Goal: Communication & Community: Share content

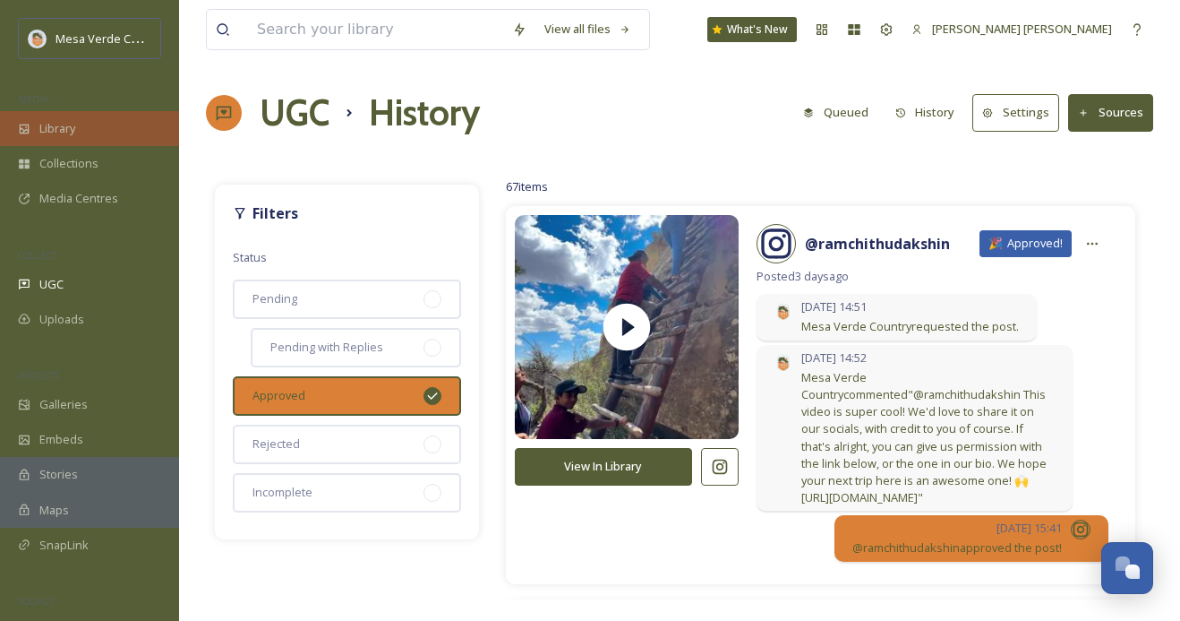
click at [78, 126] on div "Library" at bounding box center [89, 128] width 179 height 35
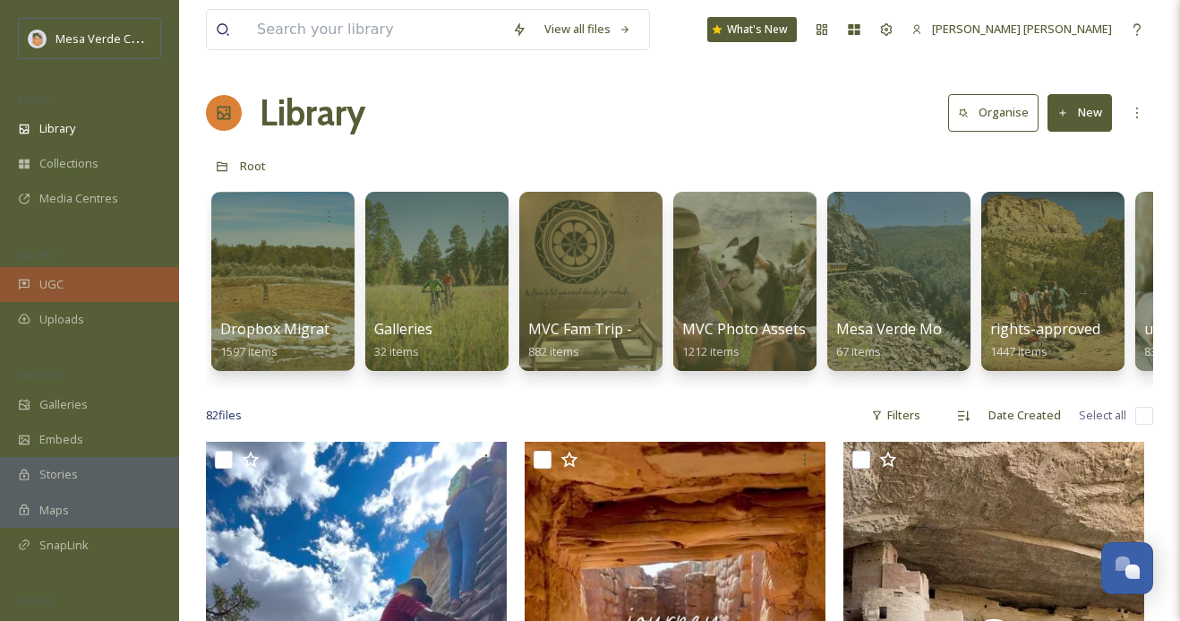
click at [63, 279] on span "UGC" at bounding box center [51, 284] width 24 height 17
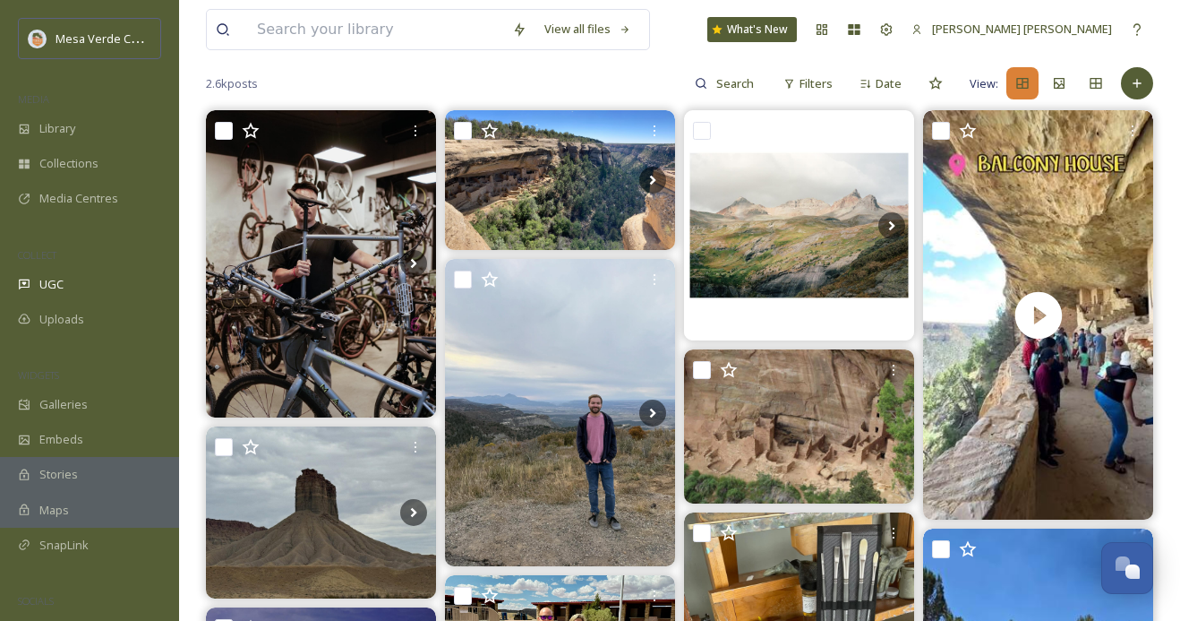
scroll to position [167, 0]
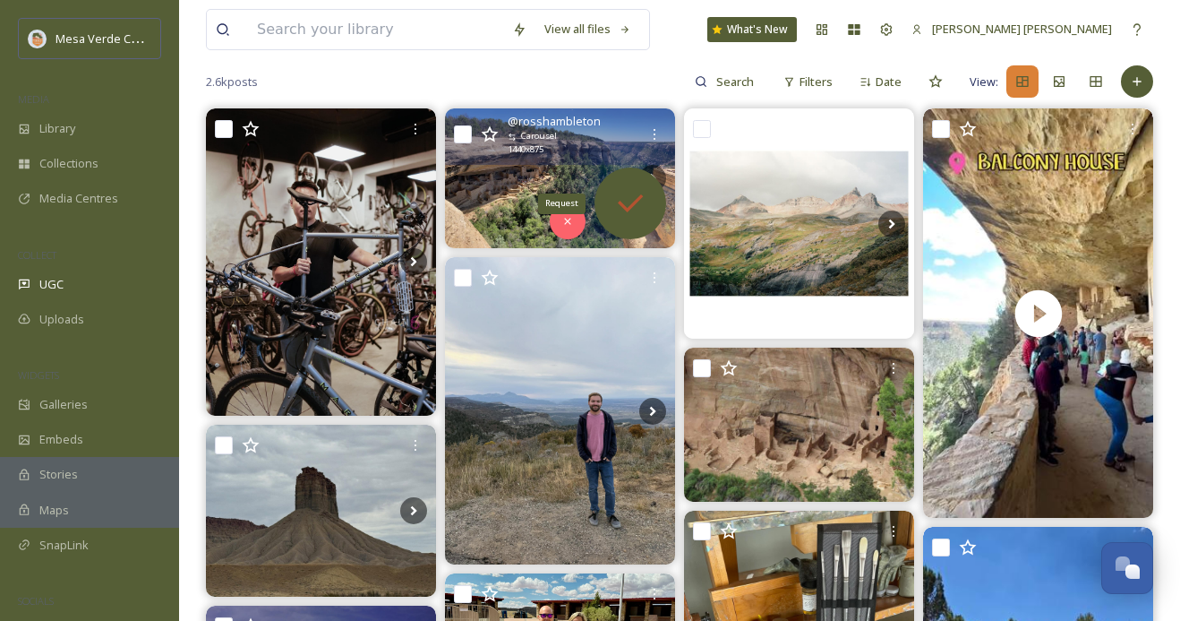
click at [630, 200] on icon at bounding box center [631, 203] width 36 height 36
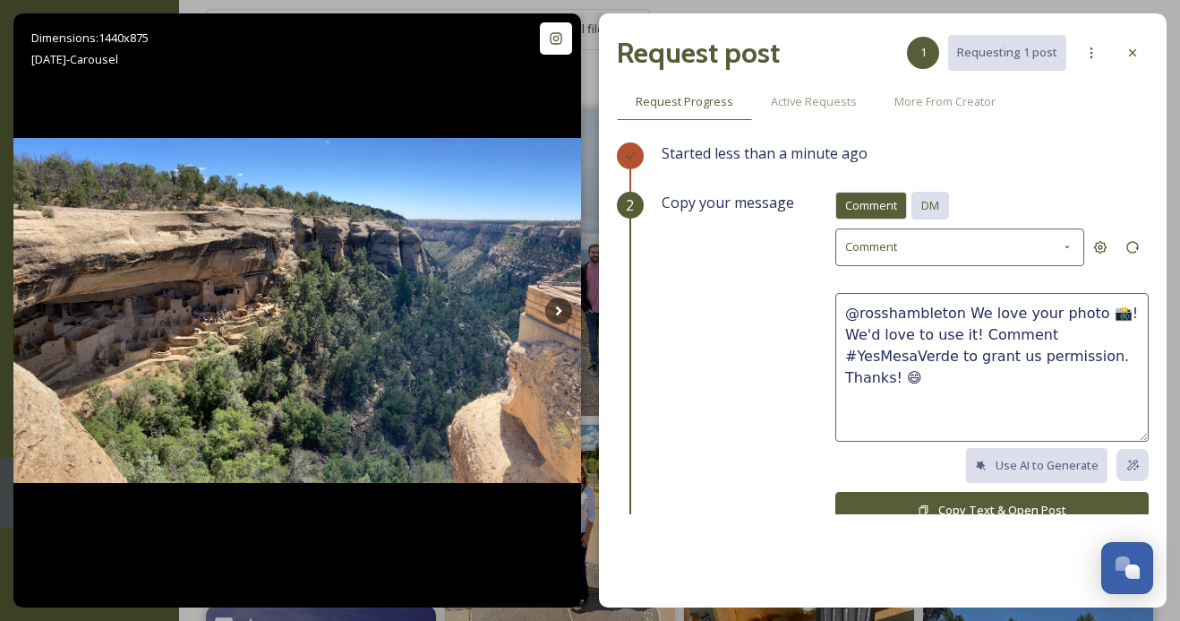
click at [934, 201] on span "DM" at bounding box center [931, 205] width 18 height 17
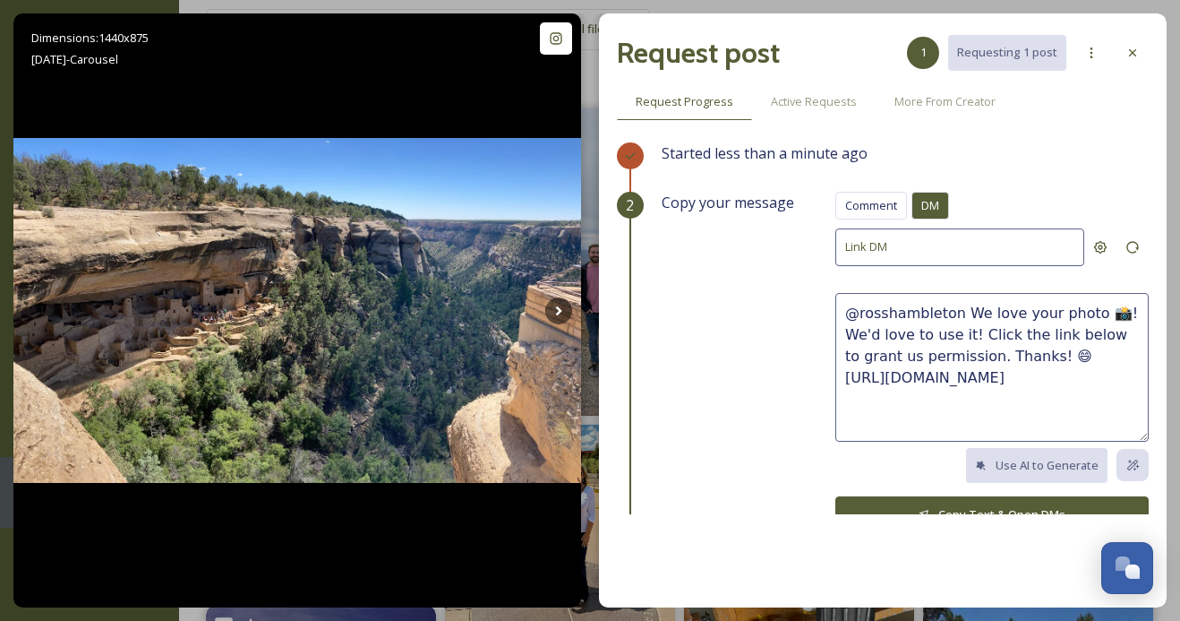
drag, startPoint x: 1066, startPoint y: 356, endPoint x: 964, endPoint y: 311, distance: 111.8
click at [964, 311] on textarea "@rosshambleton We love your photo 📸! We'd love to use it! Click the link below …" at bounding box center [992, 367] width 313 height 149
paste textarea "This photo is beautiful, great capture! We'd love to share it on our socials, w…"
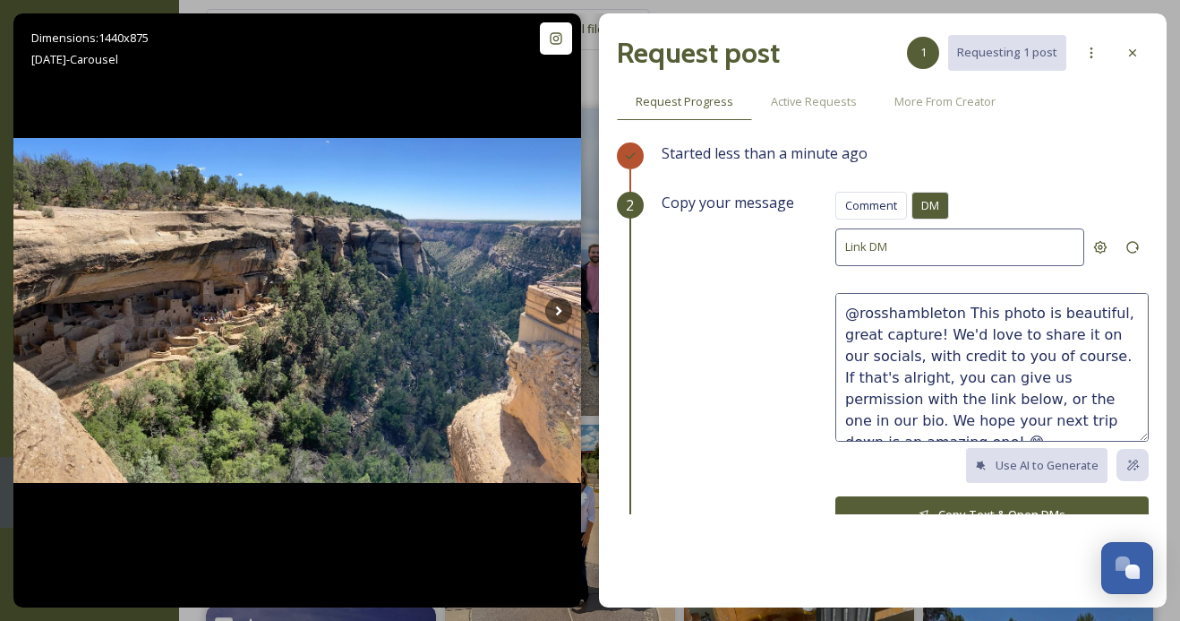
scroll to position [21, 0]
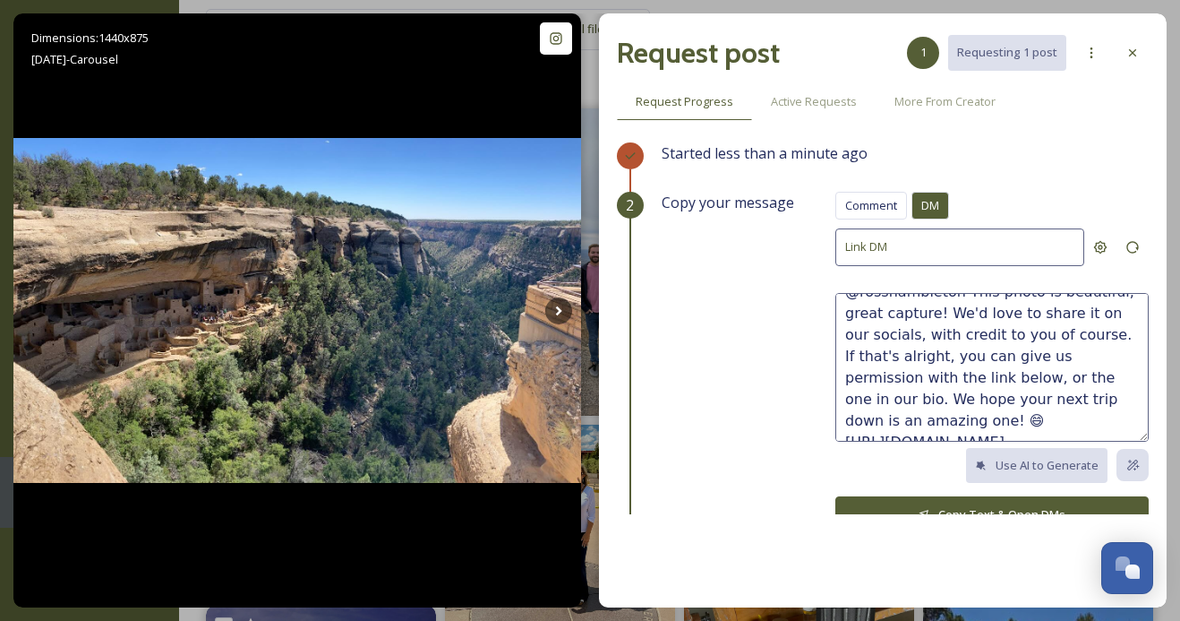
drag, startPoint x: 1063, startPoint y: 393, endPoint x: 996, endPoint y: 394, distance: 67.2
click at [996, 394] on textarea "@rosshambleton This photo is beautiful, great capture! We'd love to share it on…" at bounding box center [992, 367] width 313 height 149
click at [968, 398] on textarea "@rosshambleton This photo is beautiful, great capture! We'd love to share it on…" at bounding box center [992, 367] width 313 height 149
click at [1055, 397] on textarea "@rosshambleton This photo is beautiful, great capture! We'd love to share it on…" at bounding box center [992, 367] width 313 height 149
type textarea "@rosshambleton This photo is beautiful, great capture! We'd love to share it on…"
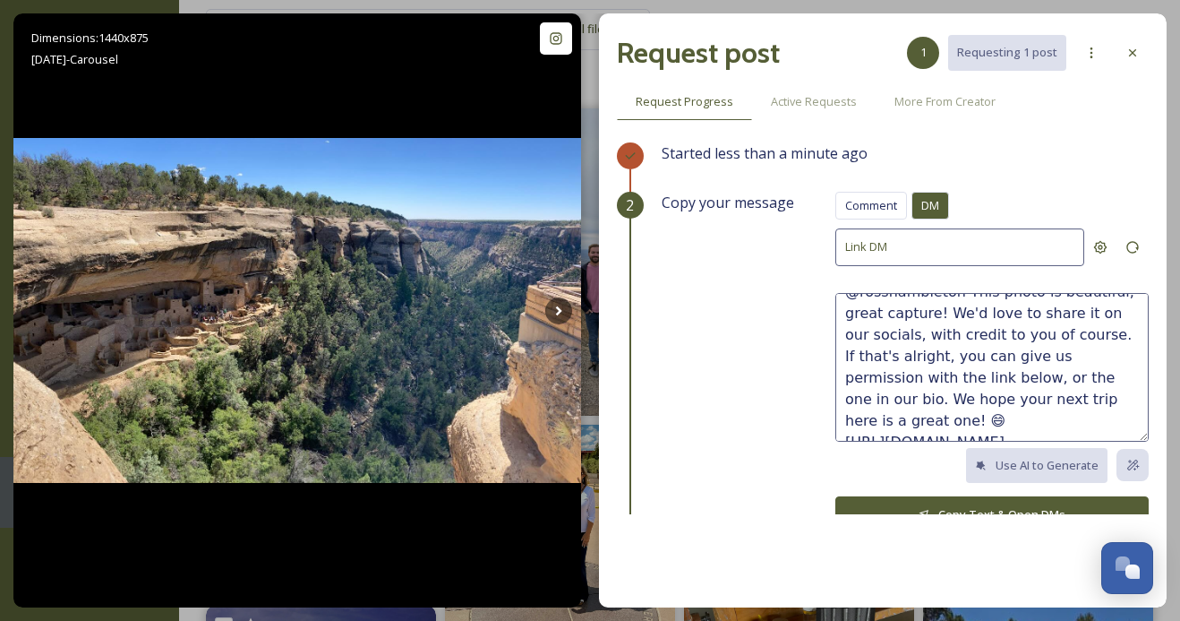
click at [1064, 507] on button "Copy Text & Open DMs" at bounding box center [992, 514] width 313 height 37
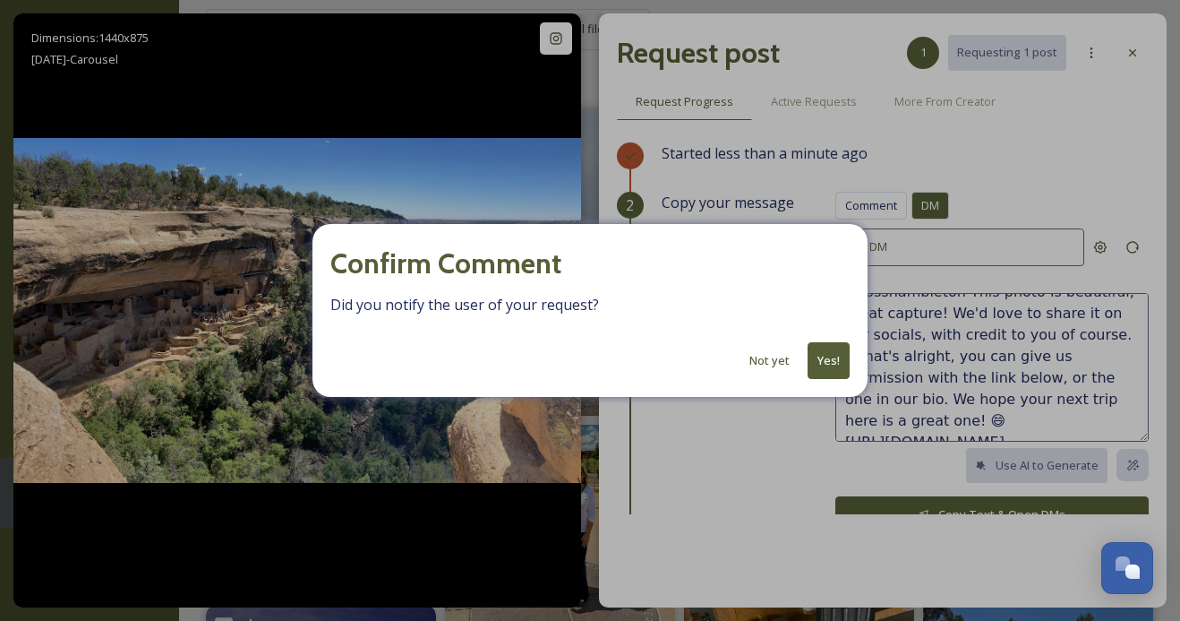
click at [822, 364] on button "Yes!" at bounding box center [829, 360] width 42 height 37
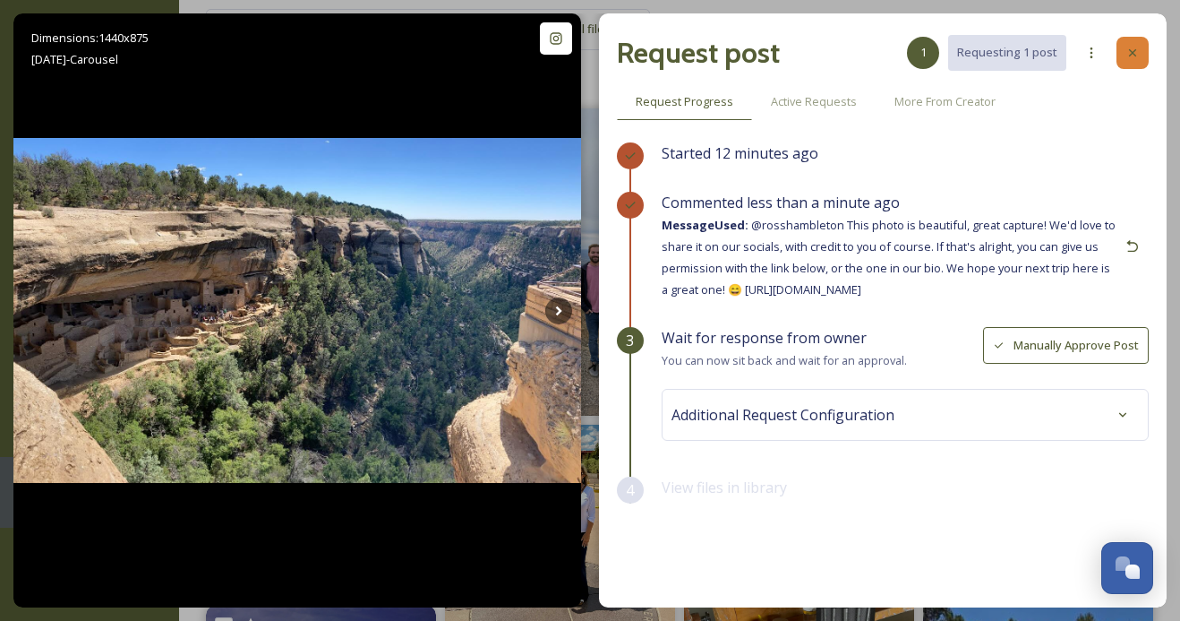
click at [1132, 56] on icon at bounding box center [1133, 53] width 14 height 14
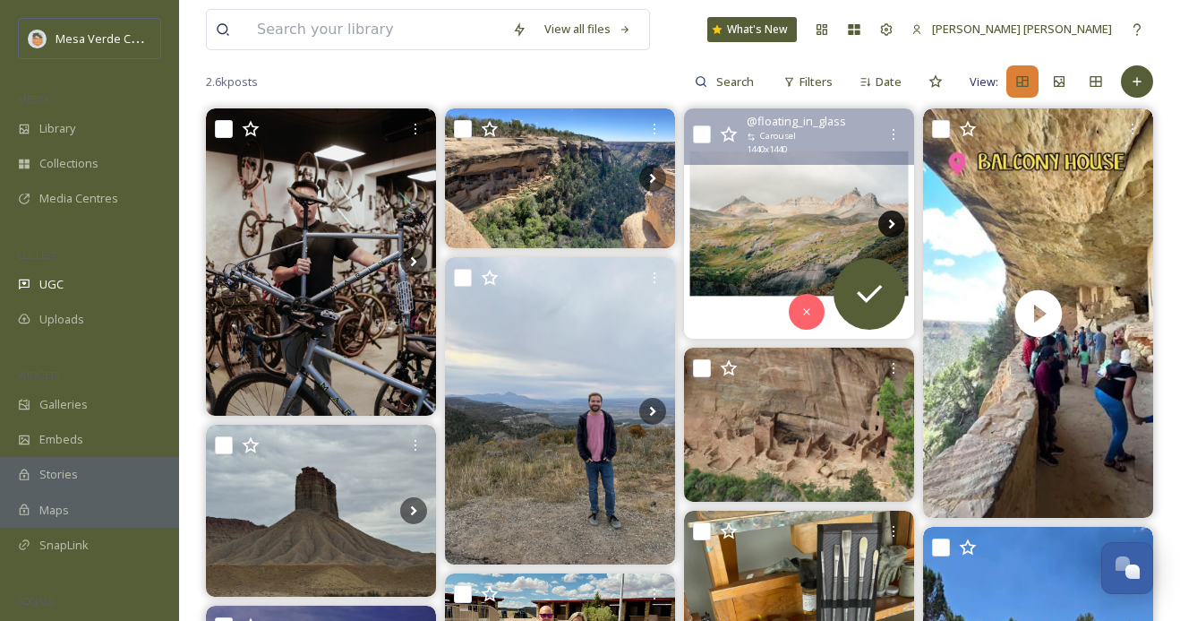
click at [892, 224] on icon at bounding box center [892, 224] width 6 height 10
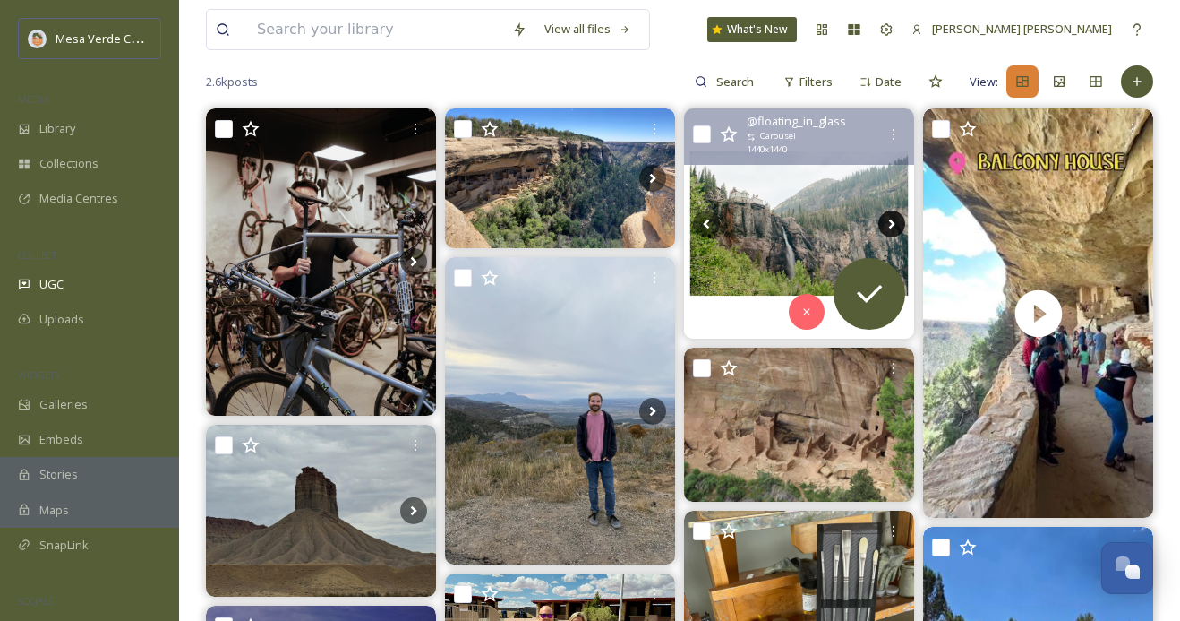
click at [892, 224] on icon at bounding box center [892, 224] width 6 height 10
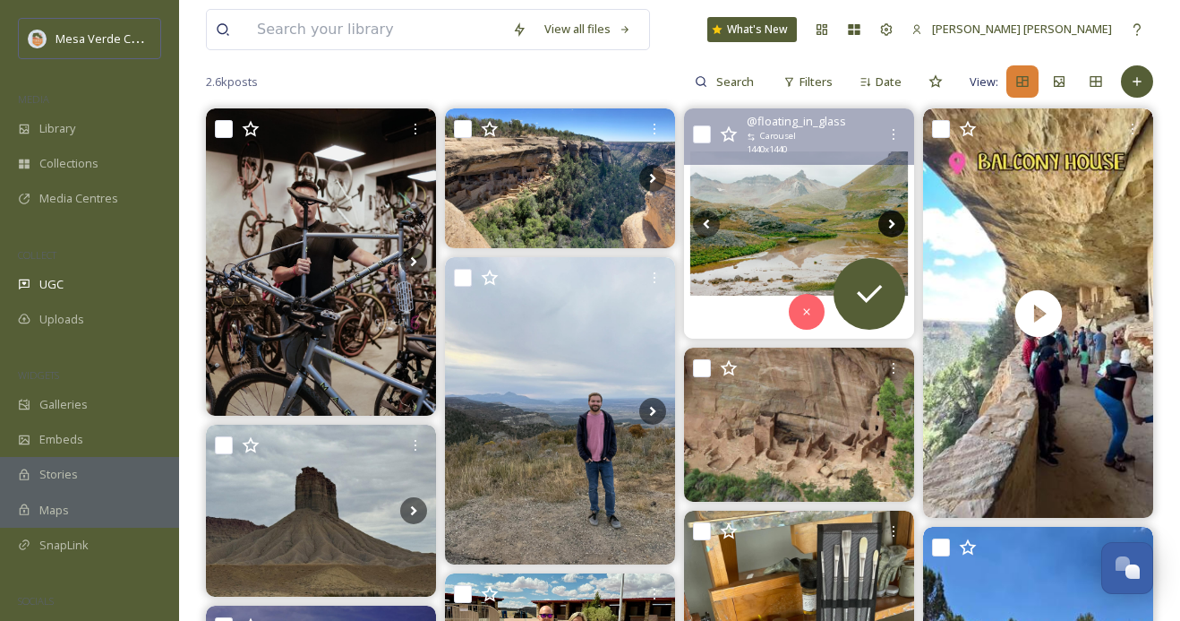
click at [892, 224] on icon at bounding box center [892, 224] width 6 height 10
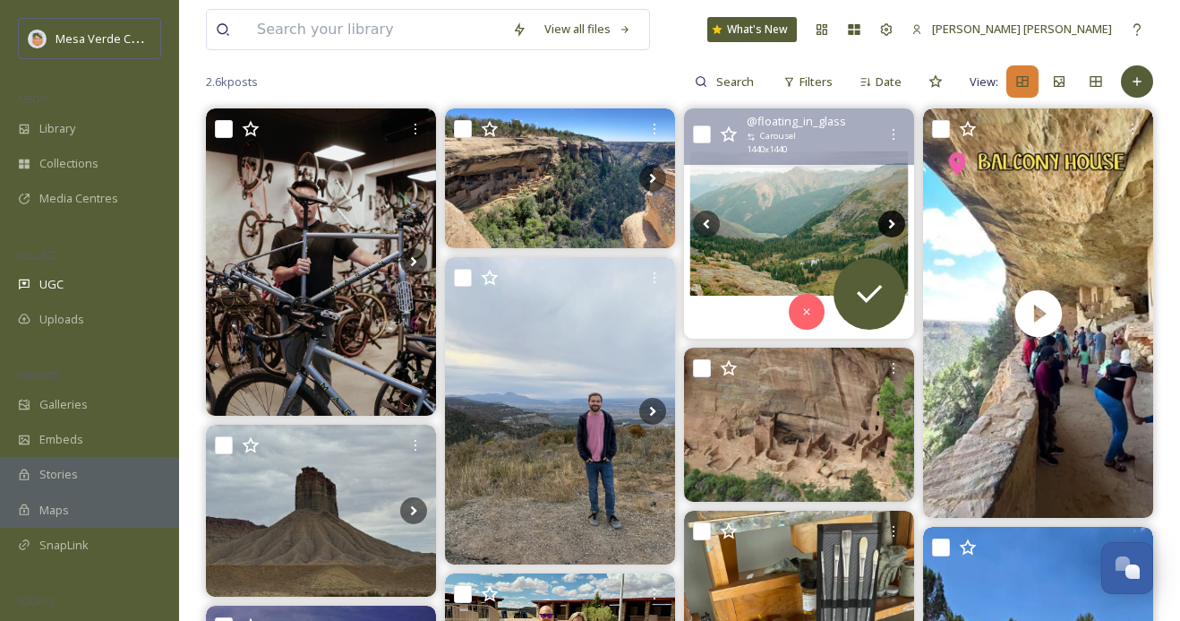
click at [892, 224] on icon at bounding box center [892, 224] width 6 height 10
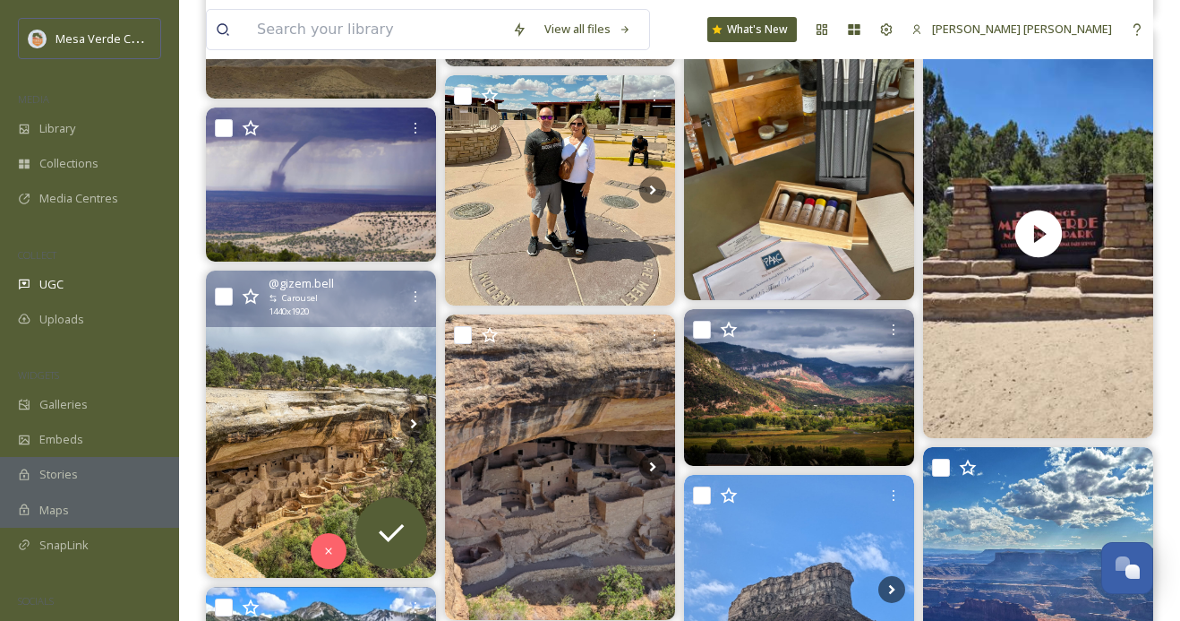
scroll to position [668, 0]
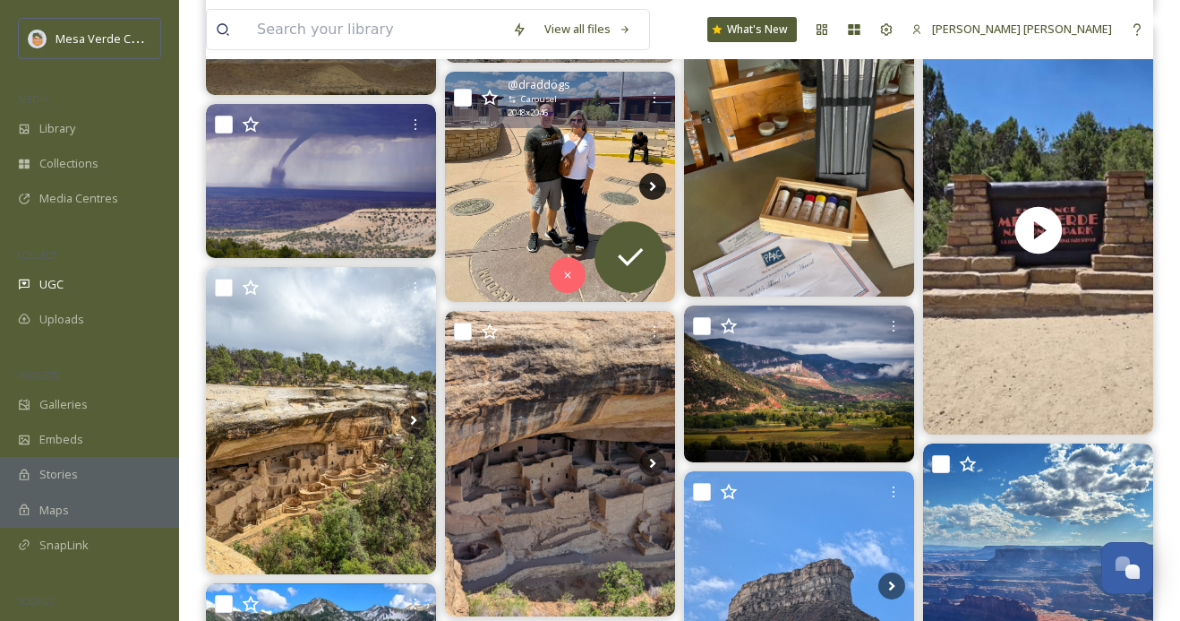
click at [646, 190] on icon at bounding box center [652, 186] width 27 height 27
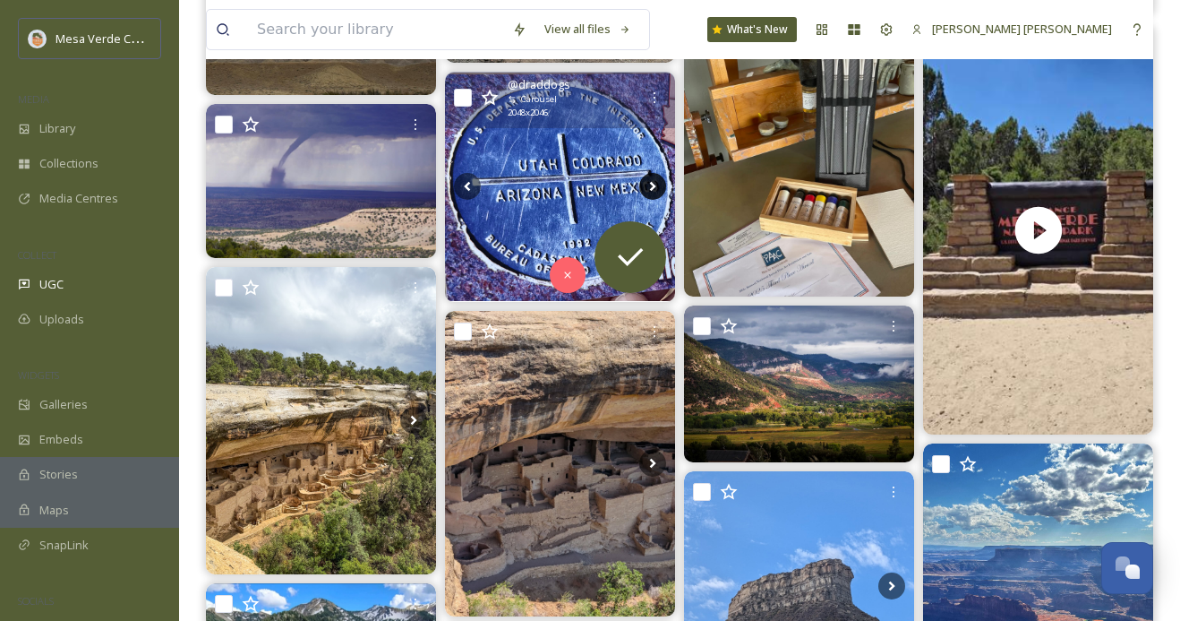
click at [648, 186] on icon at bounding box center [652, 186] width 27 height 27
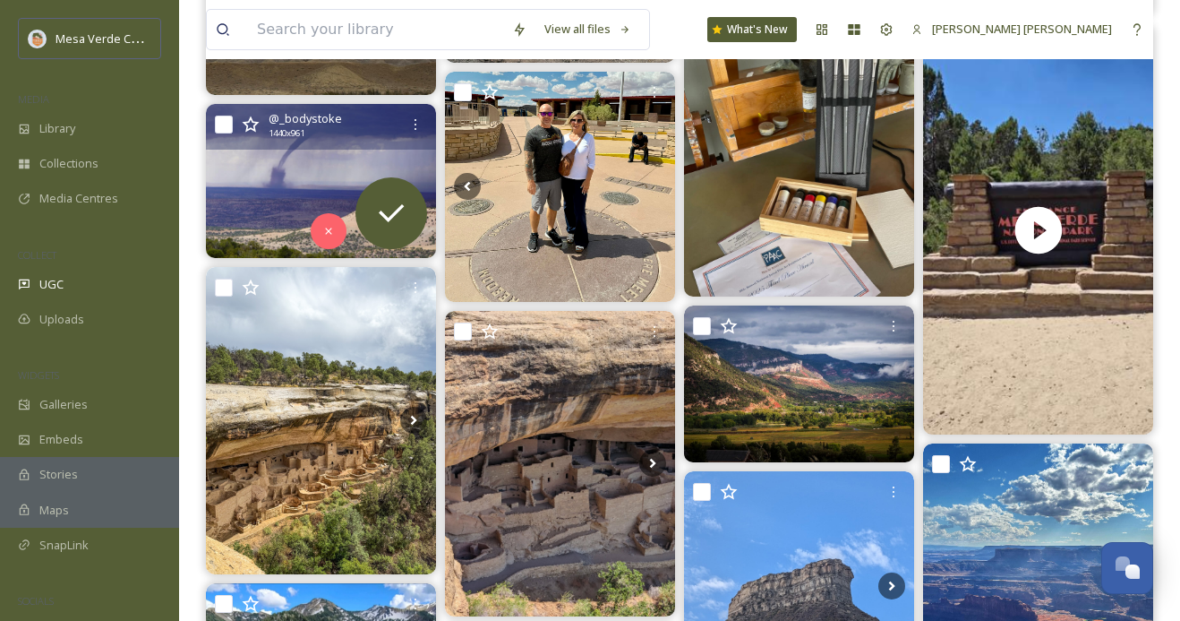
click at [312, 180] on img at bounding box center [321, 181] width 230 height 154
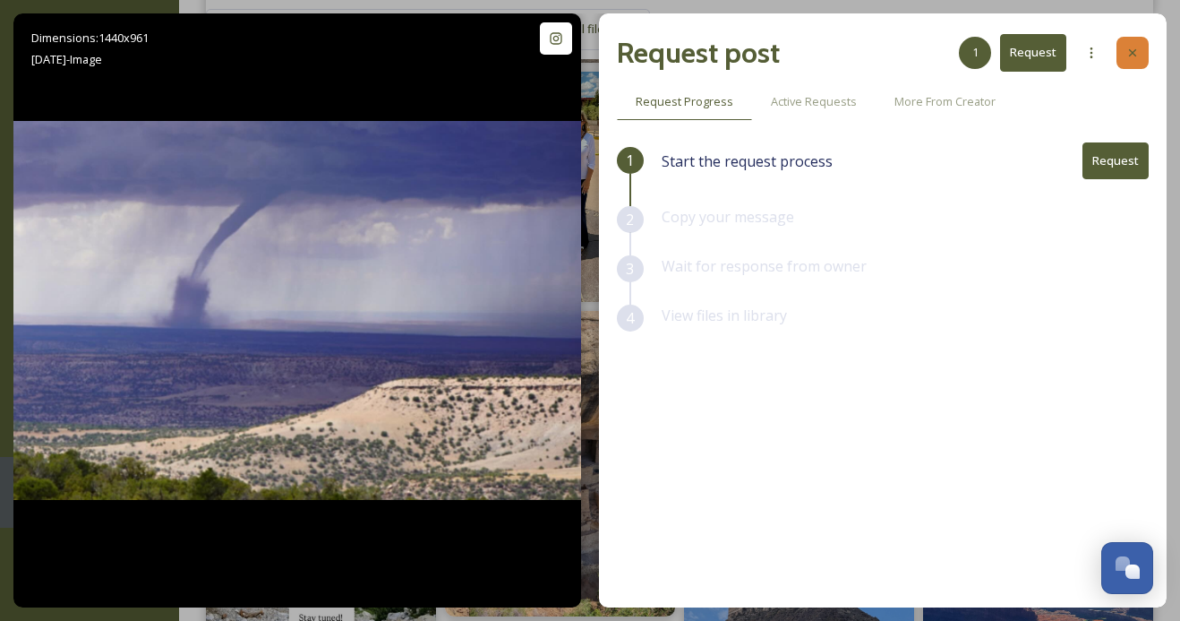
click at [1127, 59] on icon at bounding box center [1133, 53] width 14 height 14
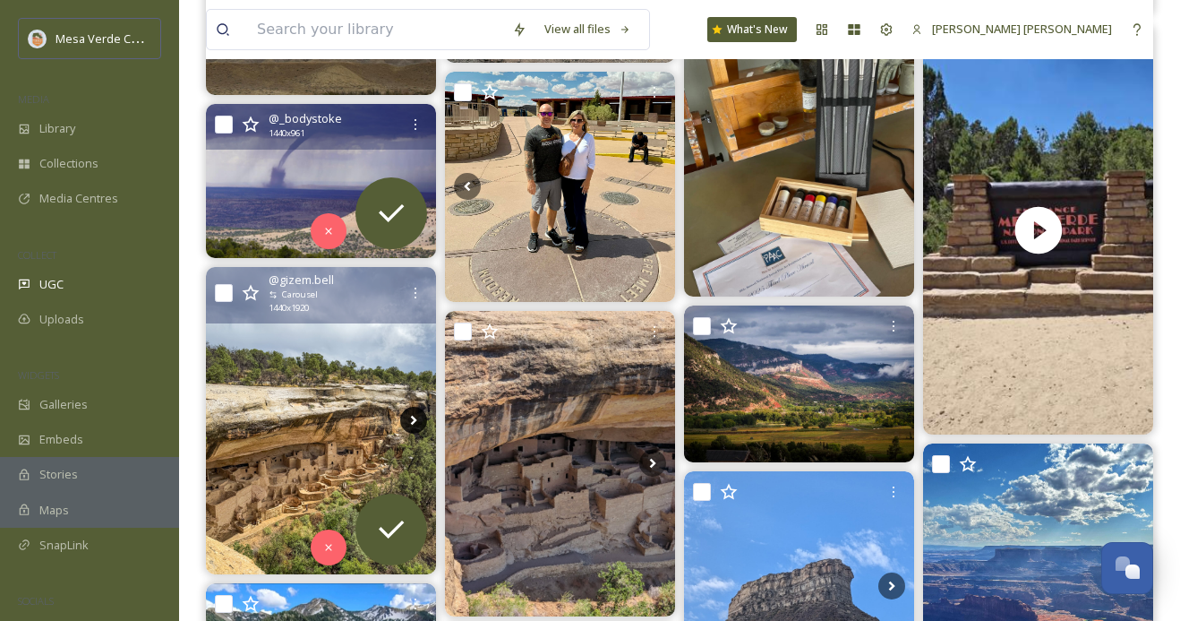
click at [414, 416] on icon at bounding box center [413, 420] width 27 height 27
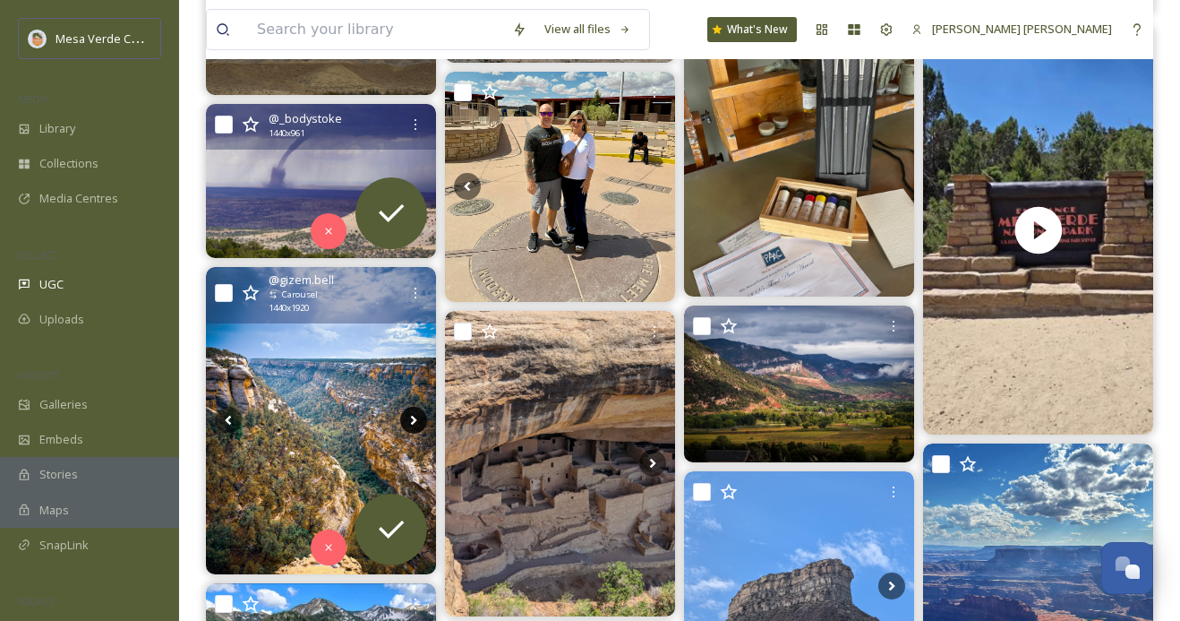
click at [415, 416] on icon at bounding box center [413, 420] width 27 height 27
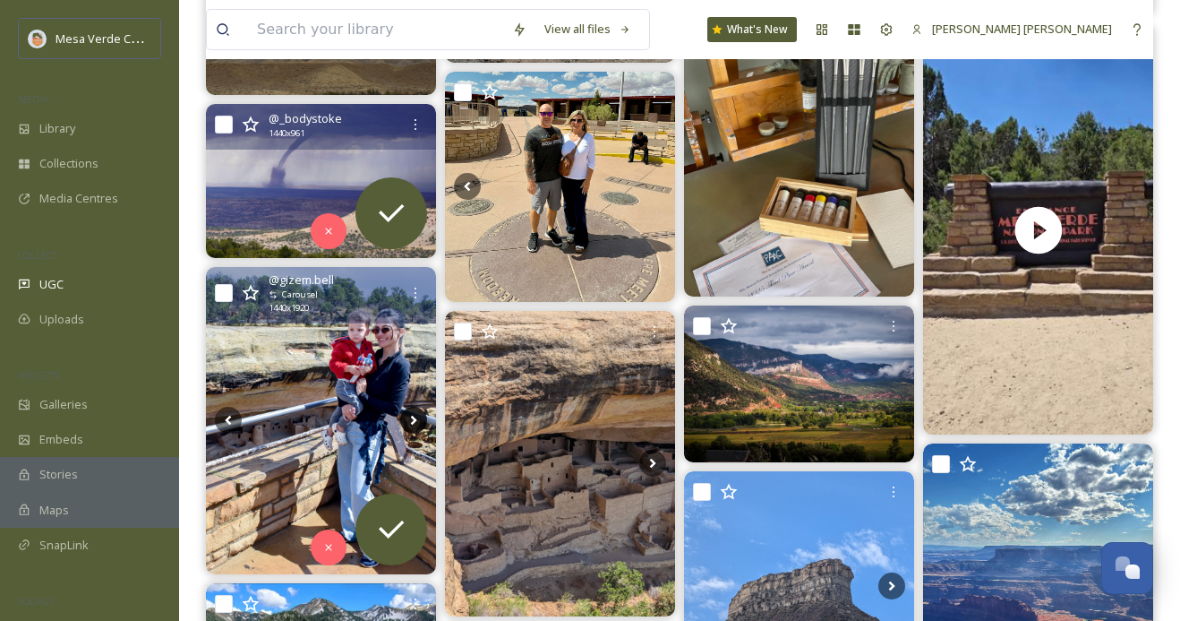
click at [415, 416] on icon at bounding box center [413, 420] width 27 height 27
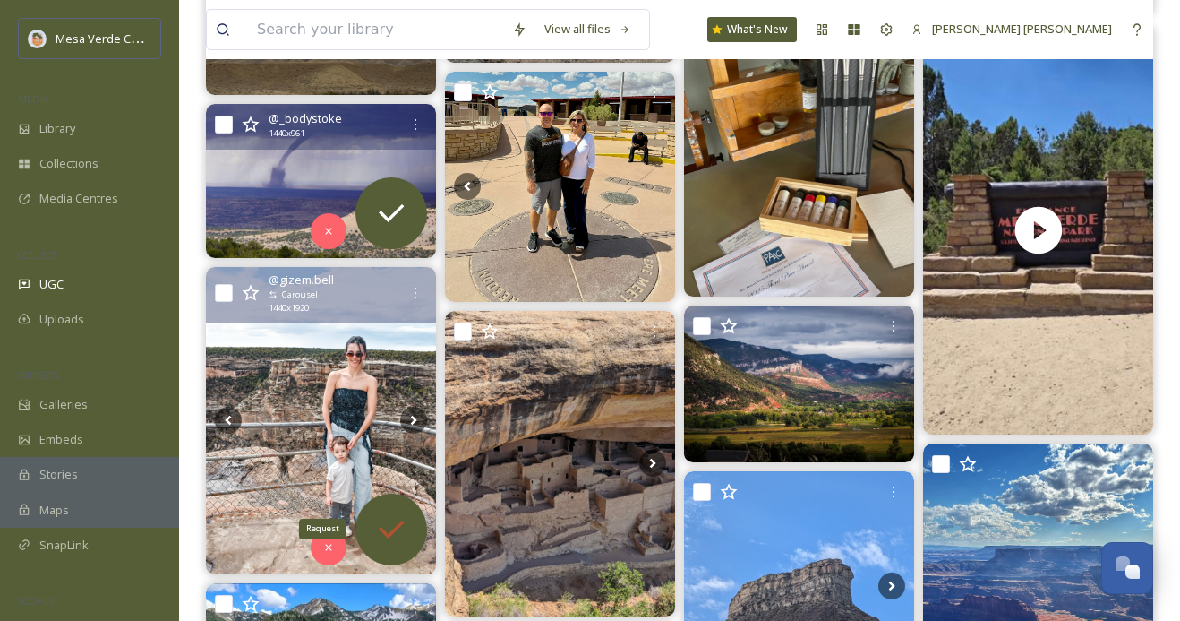
click at [405, 531] on icon at bounding box center [391, 529] width 36 height 36
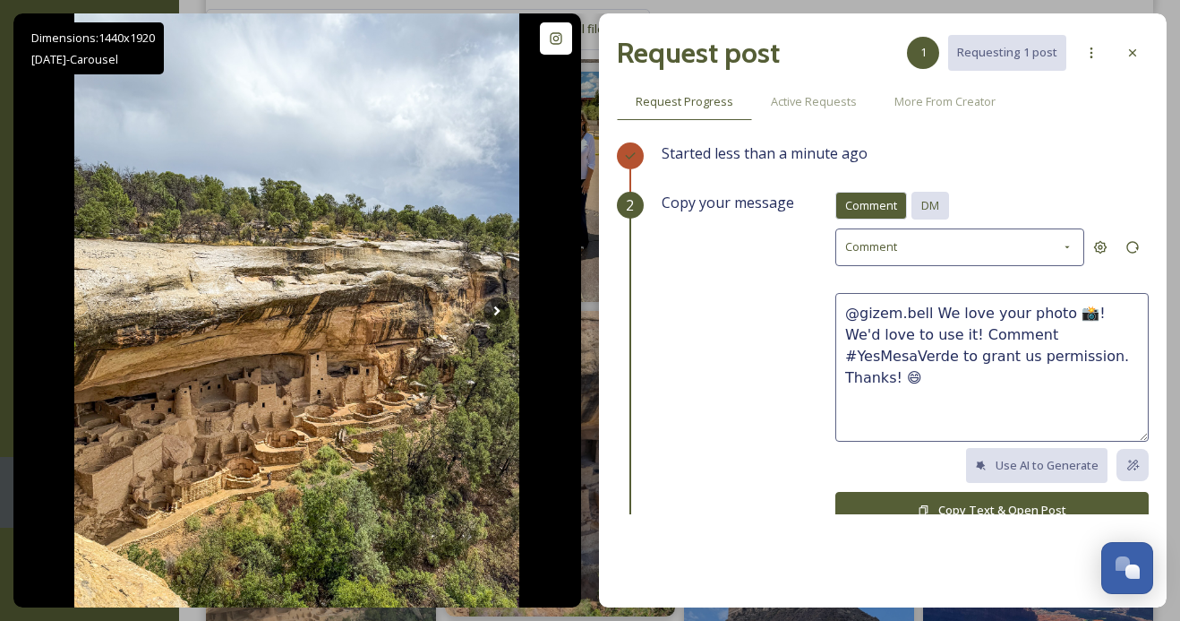
click at [936, 193] on div "DM" at bounding box center [931, 206] width 38 height 28
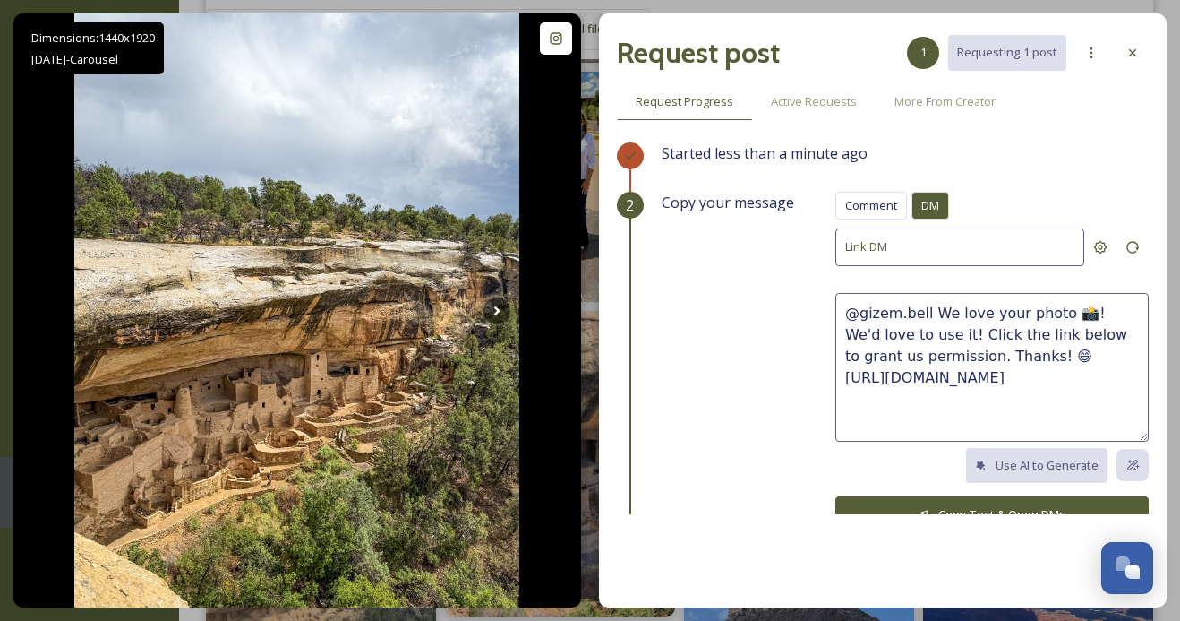
drag, startPoint x: 994, startPoint y: 353, endPoint x: 938, endPoint y: 313, distance: 68.8
click at [938, 313] on textarea "@gizem.bell We love your photo 📸! We'd love to use it! Click the link below to …" at bounding box center [992, 367] width 313 height 149
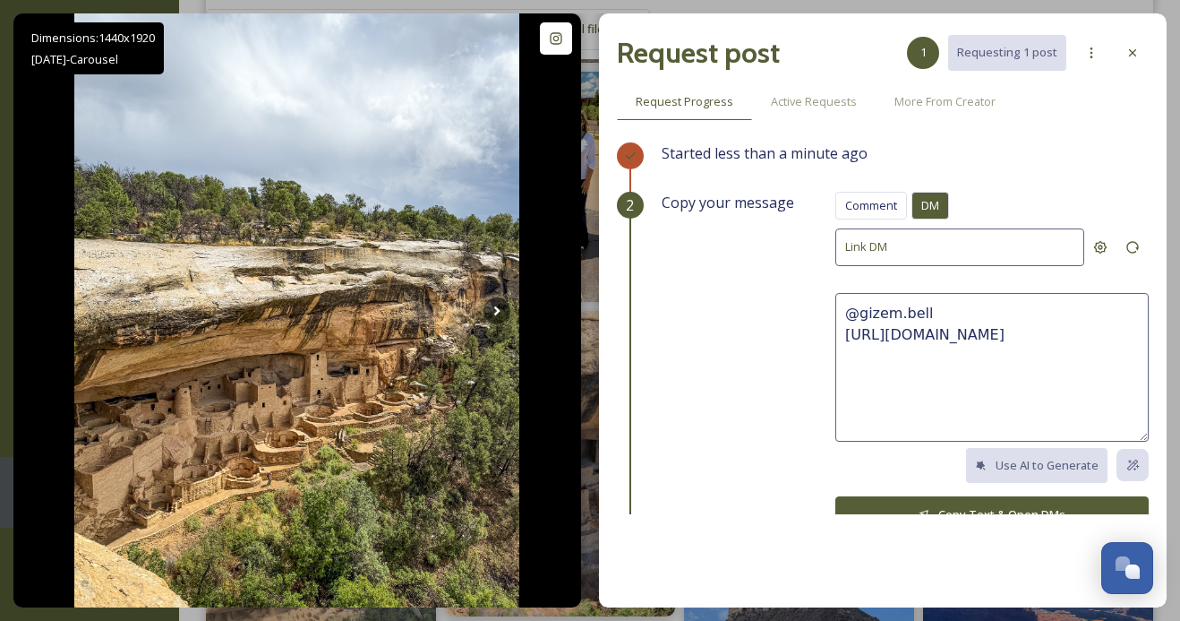
paste textarea "Wow, these photos are great, we hope y’all had a fun trip! 🤩 We'd love to share…"
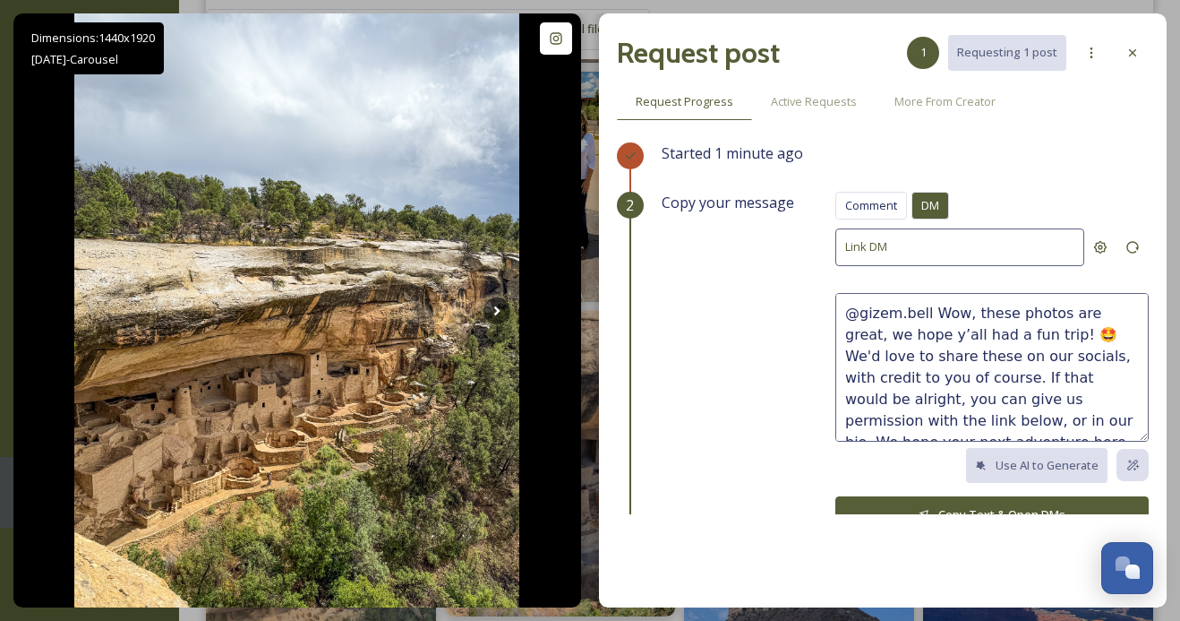
scroll to position [11, 0]
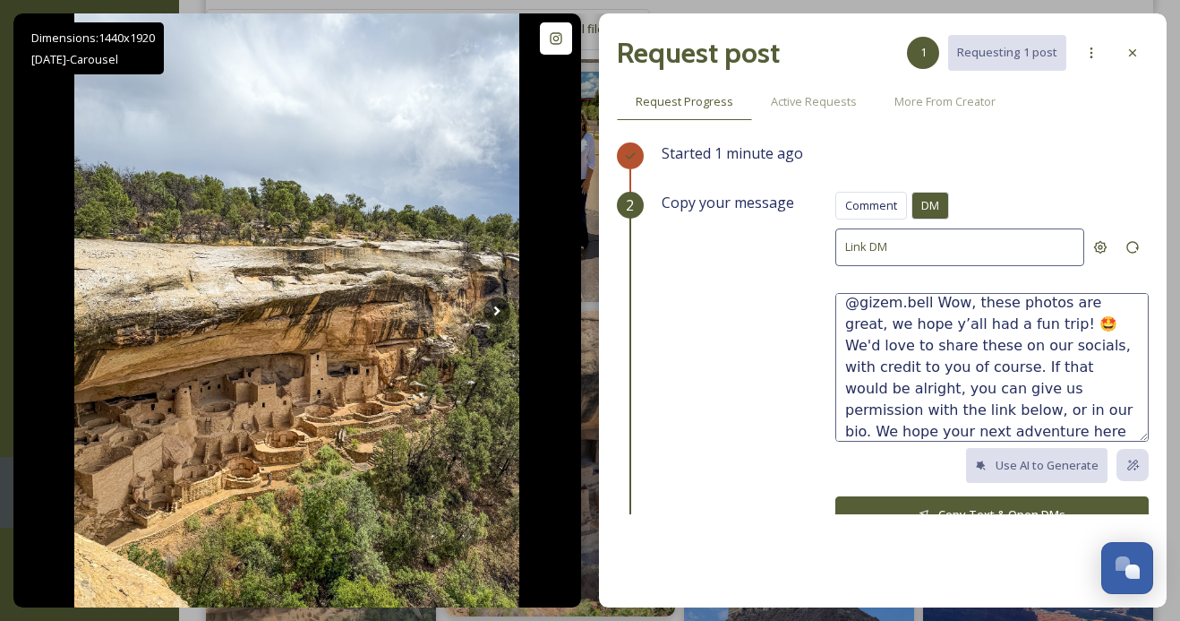
type textarea "@gizem.bell Wow, these photos are great, we hope y’all had a fun trip! 🤩 We'd l…"
click at [968, 502] on button "Copy Text & Open DMs" at bounding box center [992, 514] width 313 height 37
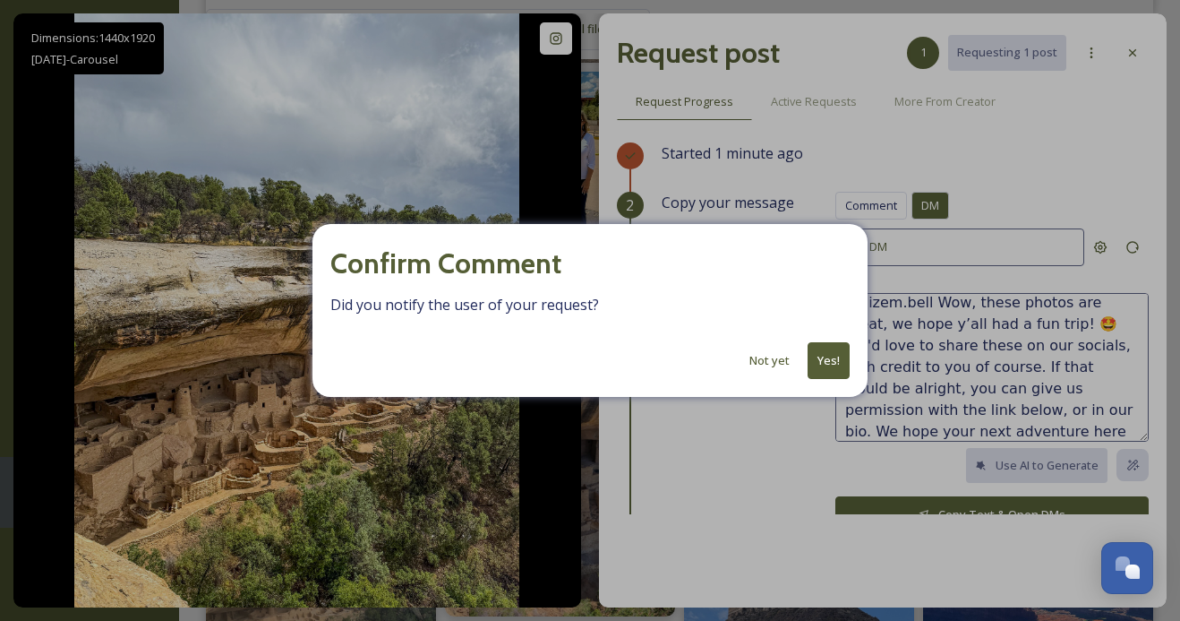
click at [821, 357] on button "Yes!" at bounding box center [829, 360] width 42 height 37
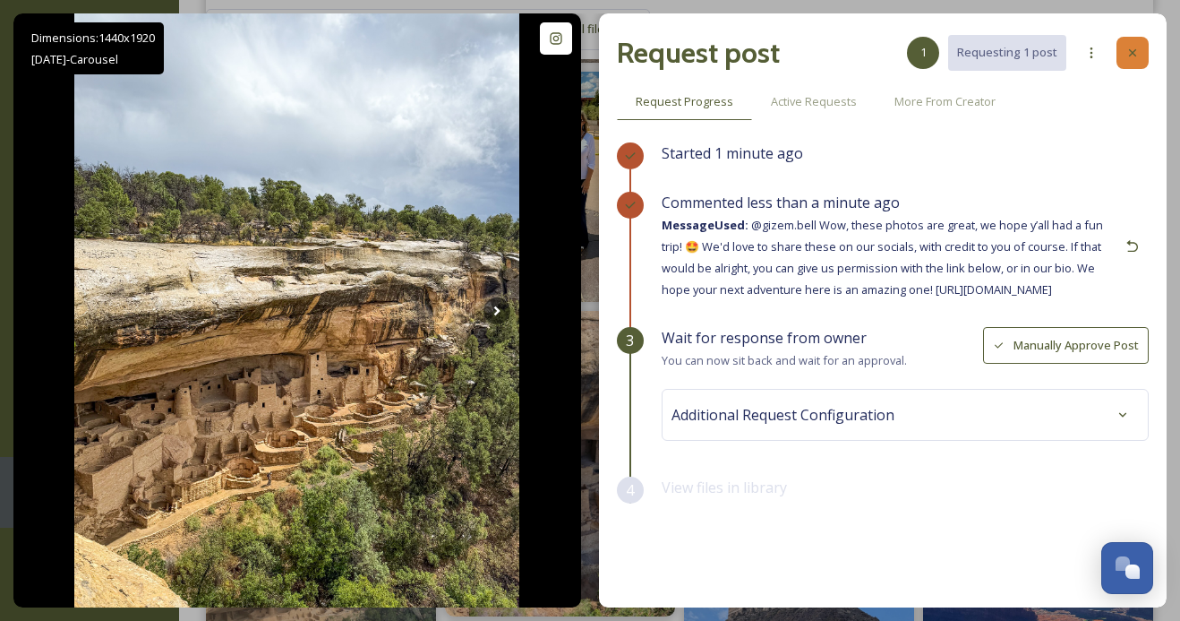
click at [1138, 56] on icon at bounding box center [1133, 53] width 14 height 14
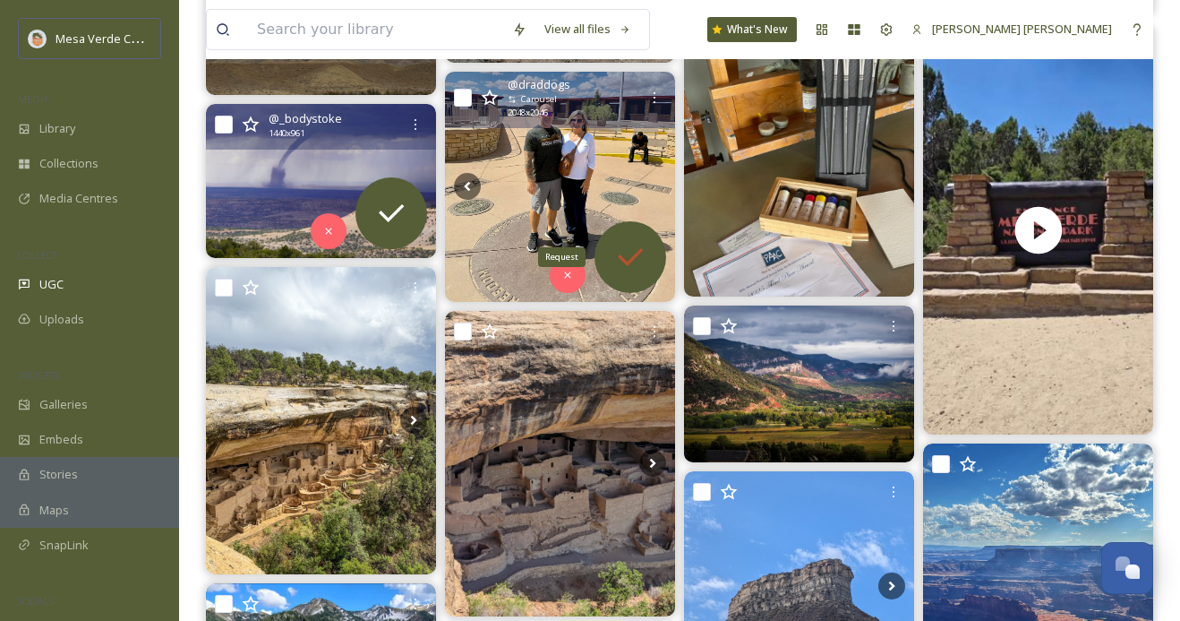
click at [616, 245] on icon at bounding box center [631, 257] width 36 height 36
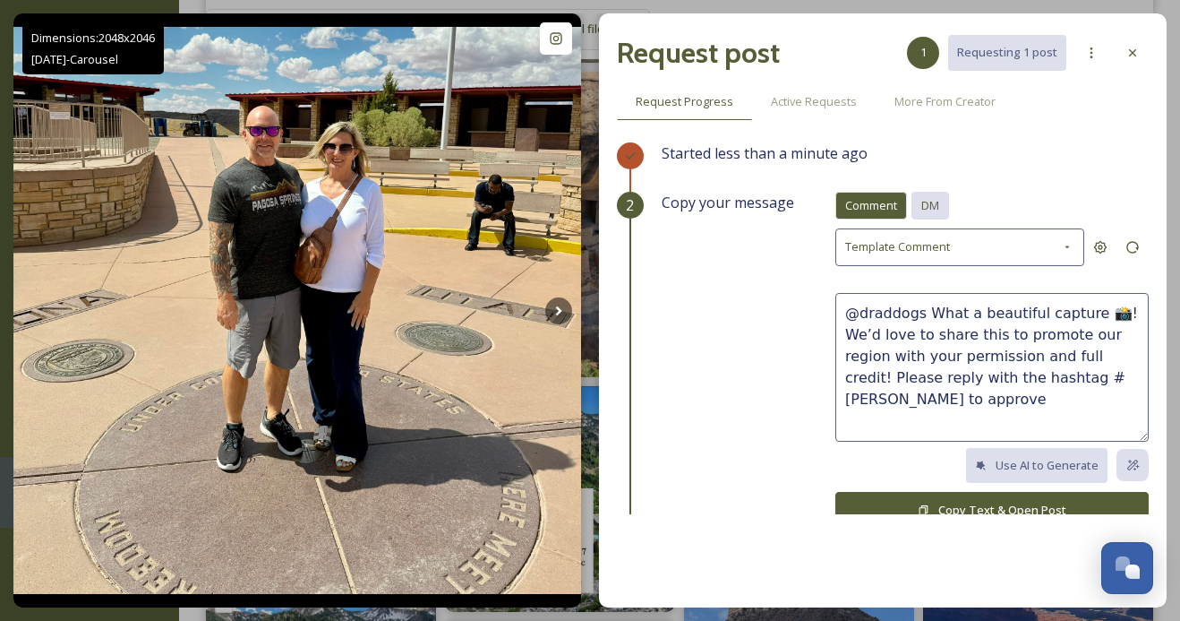
click at [935, 202] on span "DM" at bounding box center [931, 205] width 18 height 17
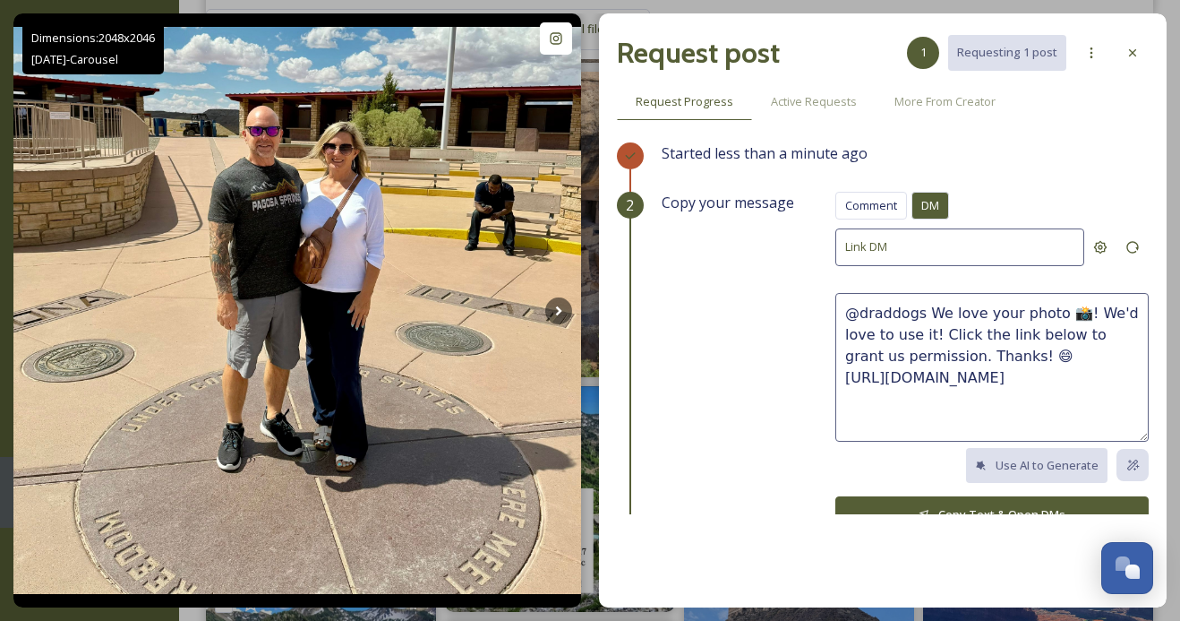
drag, startPoint x: 1023, startPoint y: 353, endPoint x: 928, endPoint y: 311, distance: 103.8
click at [928, 311] on textarea "@draddogs We love your photo 📸! We'd love to use it! Click the link below to gr…" at bounding box center [992, 367] width 313 height 149
paste textarea "These photos are great, we hope y’all had a fun trip! 🤩 We'd love to share thes…"
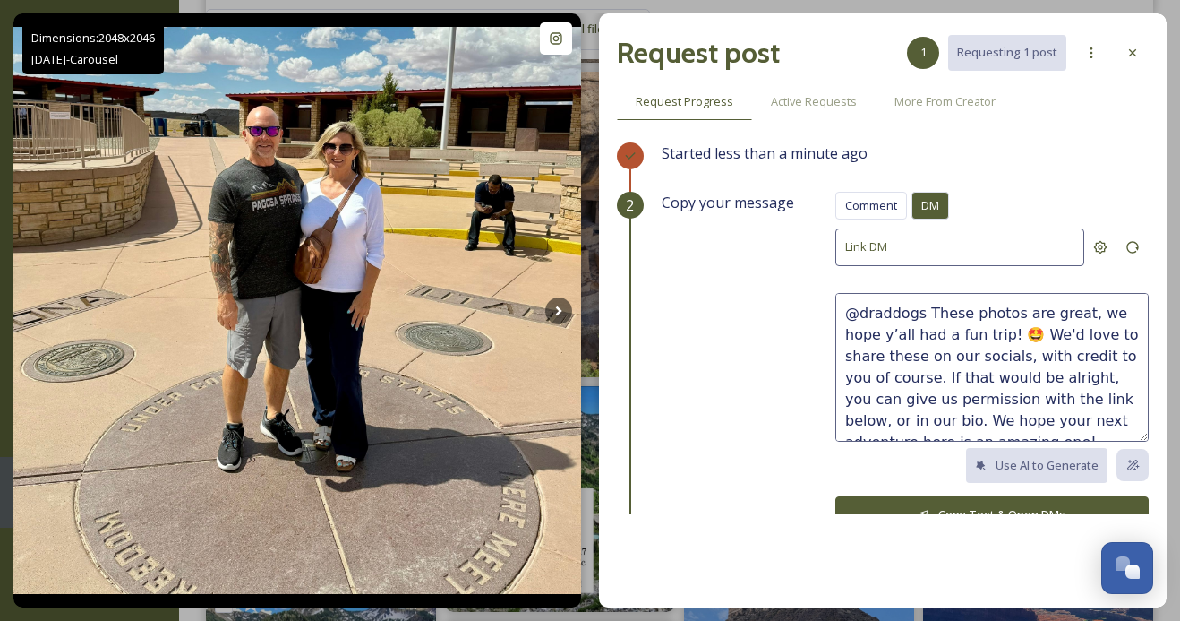
scroll to position [11, 0]
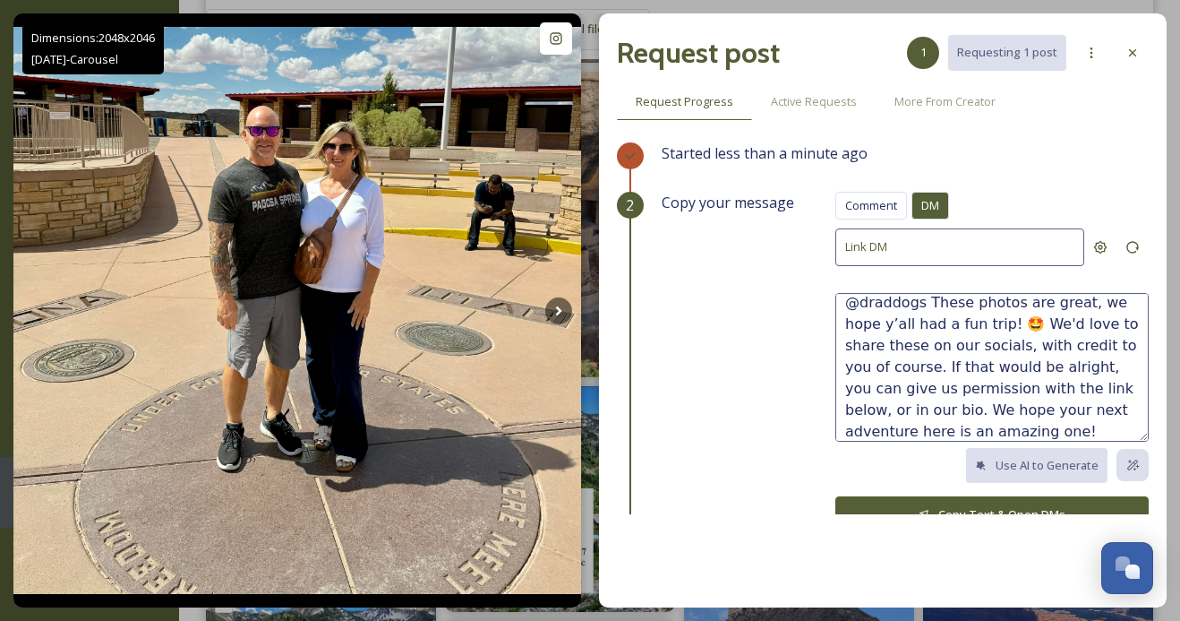
type textarea "@draddogs These photos are great, we hope y’all had a fun trip! 🤩 We'd love to …"
click at [977, 508] on button "Copy Text & Open DMs" at bounding box center [992, 514] width 313 height 37
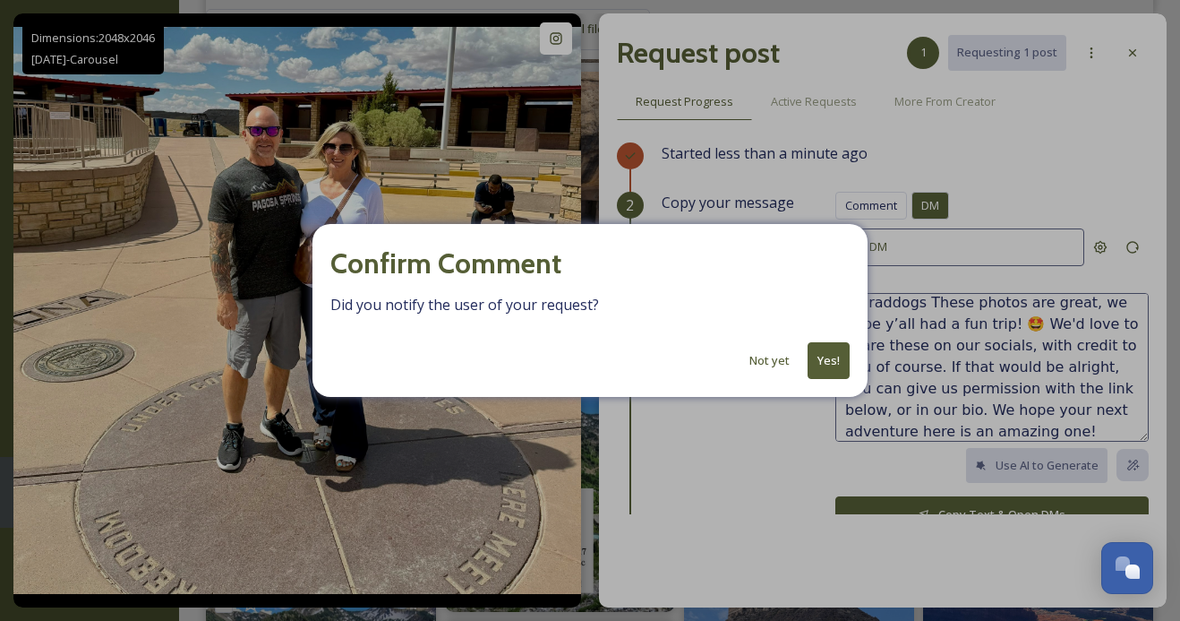
click at [841, 355] on button "Yes!" at bounding box center [829, 360] width 42 height 37
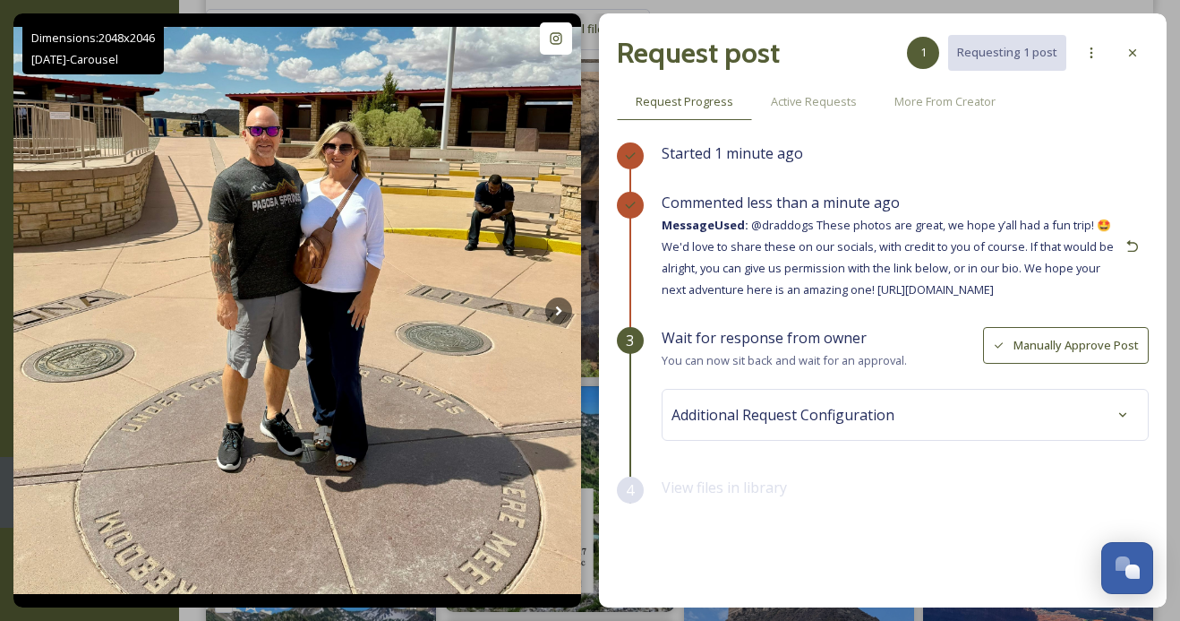
click at [1137, 46] on icon at bounding box center [1133, 53] width 14 height 14
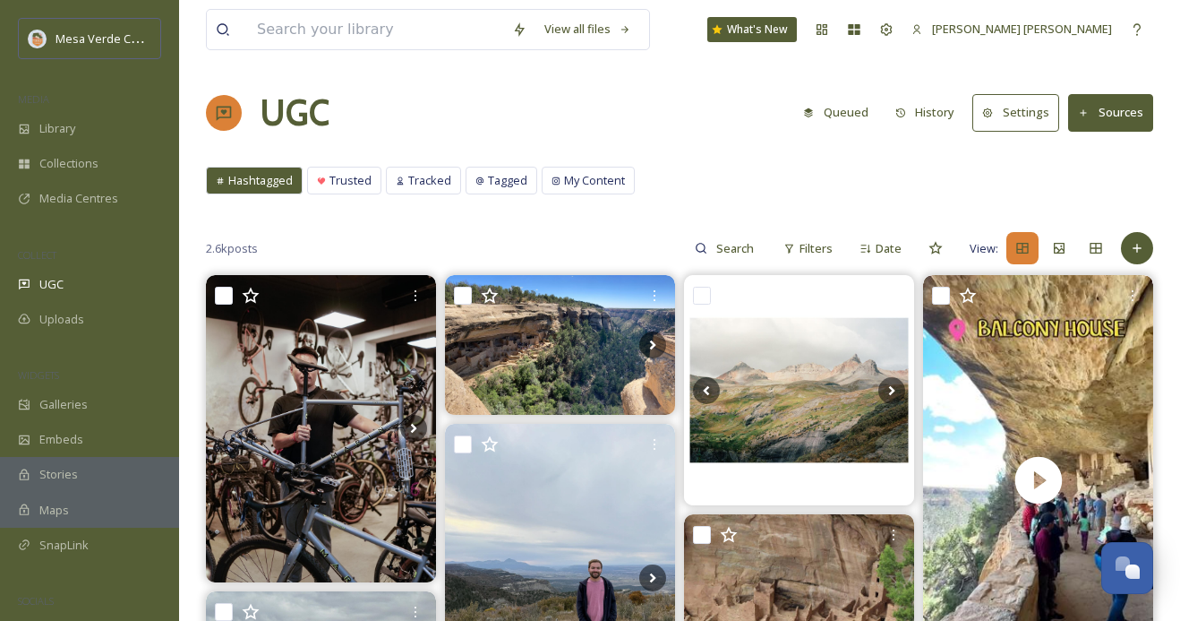
click at [939, 110] on button "History" at bounding box center [926, 112] width 78 height 35
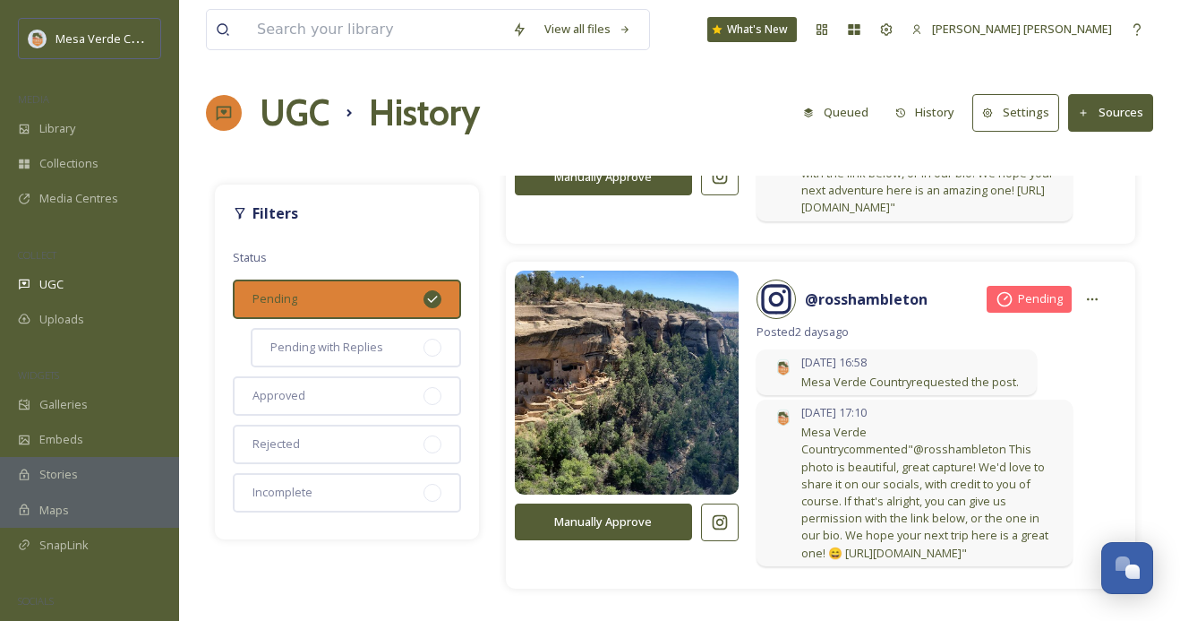
scroll to position [635, 0]
